Goal: Find specific fact: Find specific fact

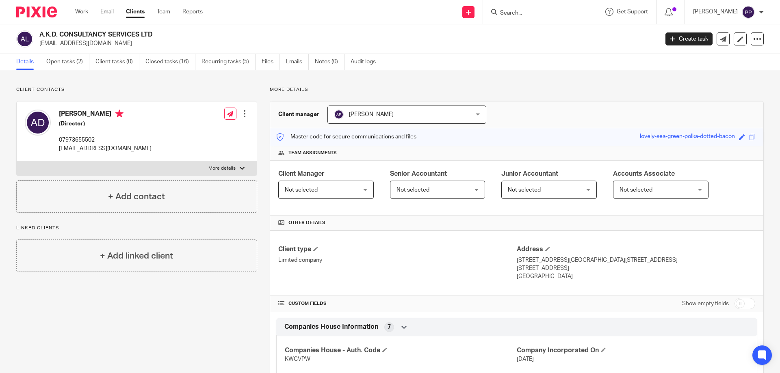
click at [515, 15] on input "Search" at bounding box center [535, 13] width 73 height 7
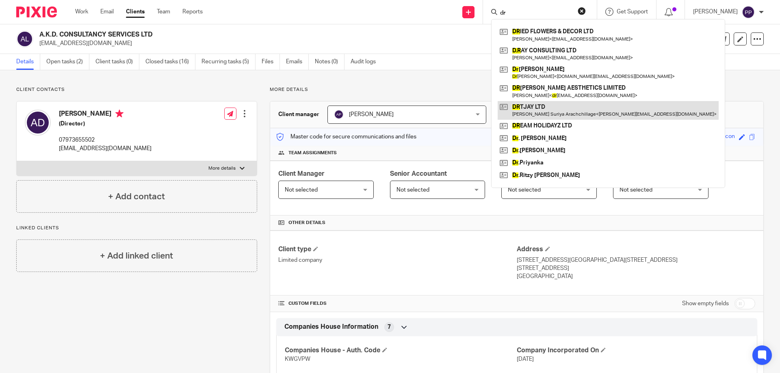
type input "dr"
click at [561, 106] on link at bounding box center [608, 110] width 221 height 19
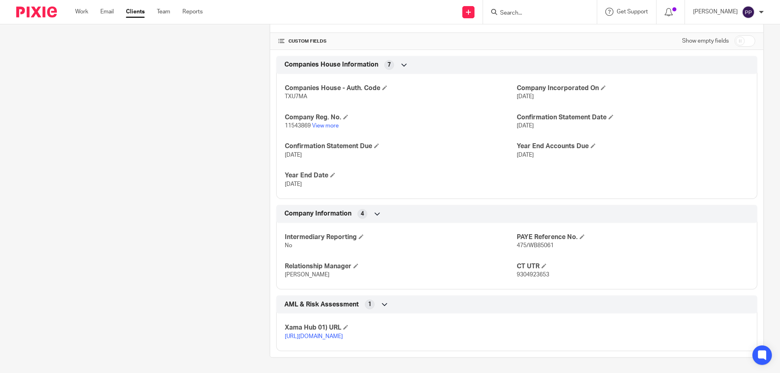
scroll to position [264, 0]
click at [520, 271] on span "9304923653" at bounding box center [533, 274] width 32 height 6
copy span "9304923653"
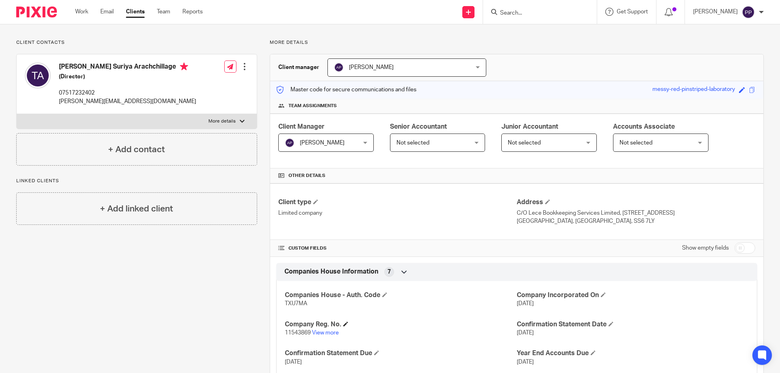
scroll to position [61, 0]
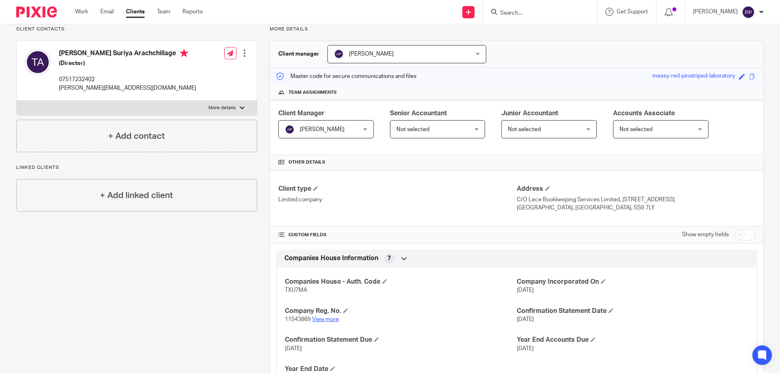
click at [327, 318] on link "View more" at bounding box center [325, 320] width 27 height 6
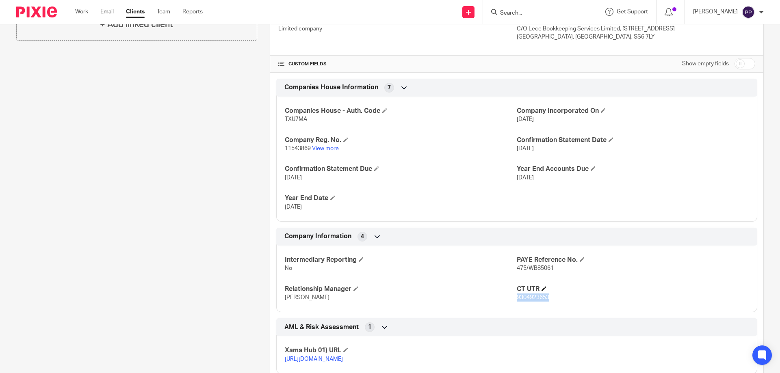
scroll to position [264, 0]
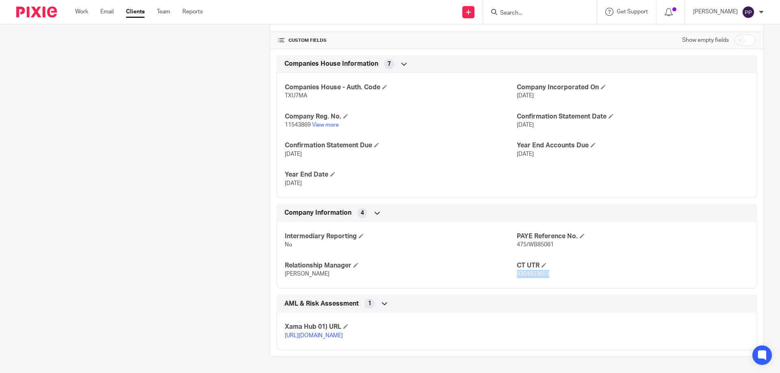
copy span "9304923653"
click at [535, 5] on div at bounding box center [540, 12] width 114 height 24
click at [530, 15] on input "Search" at bounding box center [535, 13] width 73 height 7
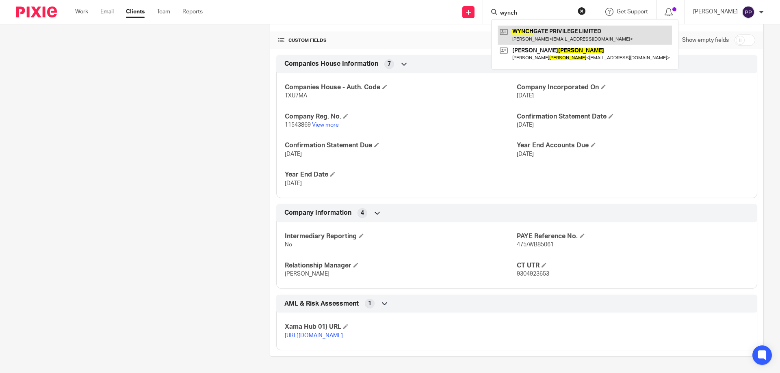
type input "wynch"
click at [545, 30] on link at bounding box center [585, 35] width 174 height 19
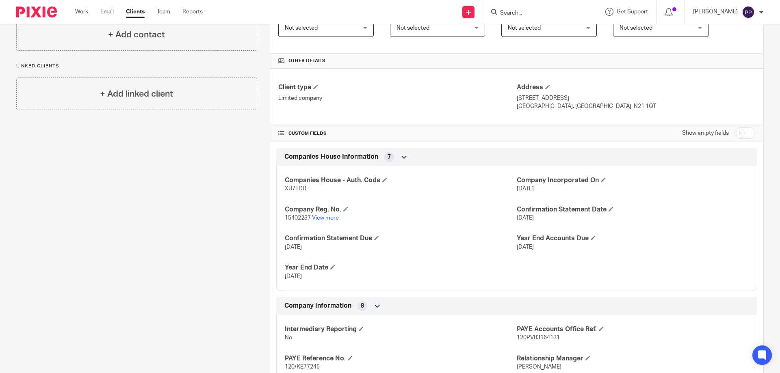
scroll to position [148, 0]
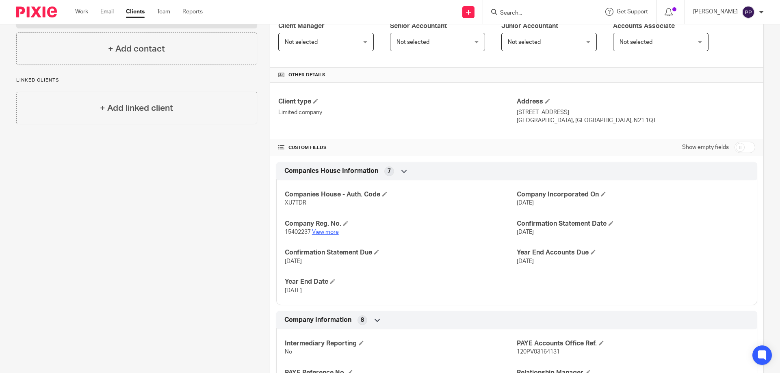
click at [329, 230] on link "View more" at bounding box center [325, 232] width 27 height 6
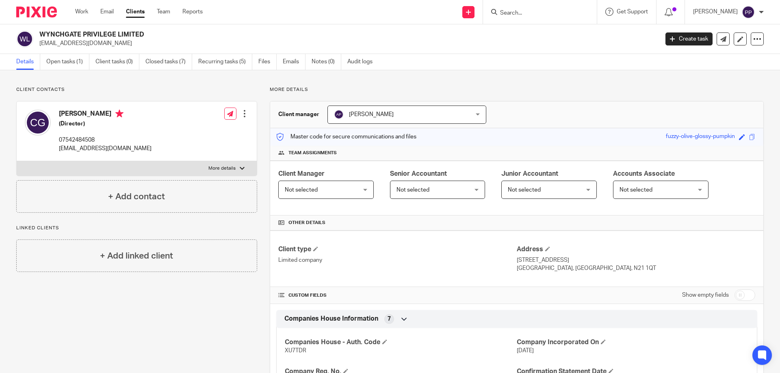
click at [525, 8] on form at bounding box center [542, 12] width 87 height 10
click at [524, 10] on input "Search" at bounding box center [535, 13] width 73 height 7
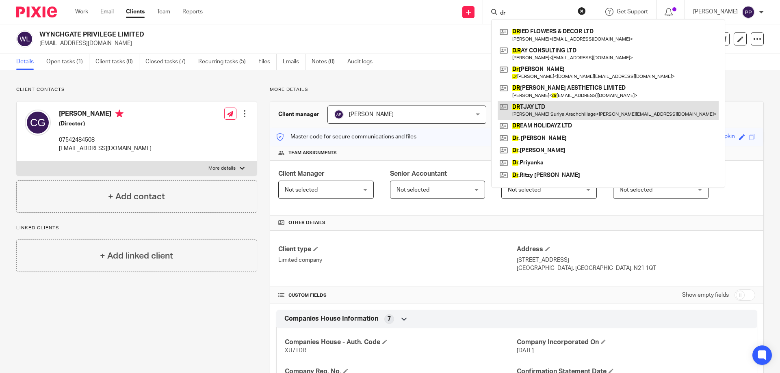
type input "dr"
click at [566, 103] on link at bounding box center [608, 110] width 221 height 19
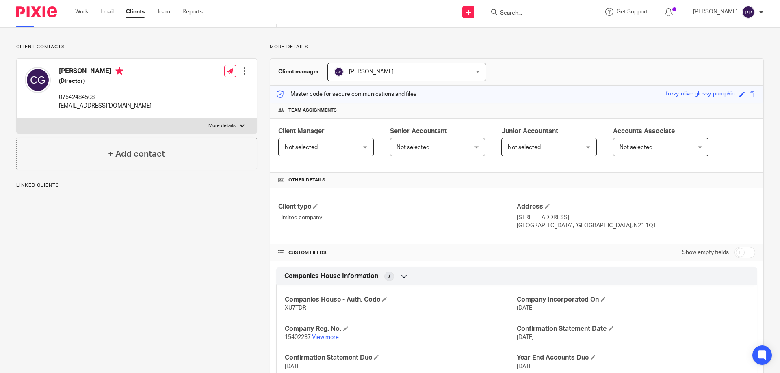
scroll to position [81, 0]
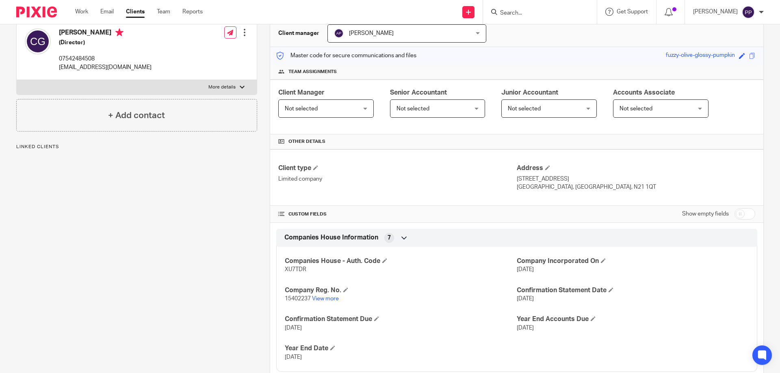
click at [300, 272] on span "XU7TDR" at bounding box center [296, 270] width 22 height 6
copy span "XU7TDR"
